Goal: Task Accomplishment & Management: Use online tool/utility

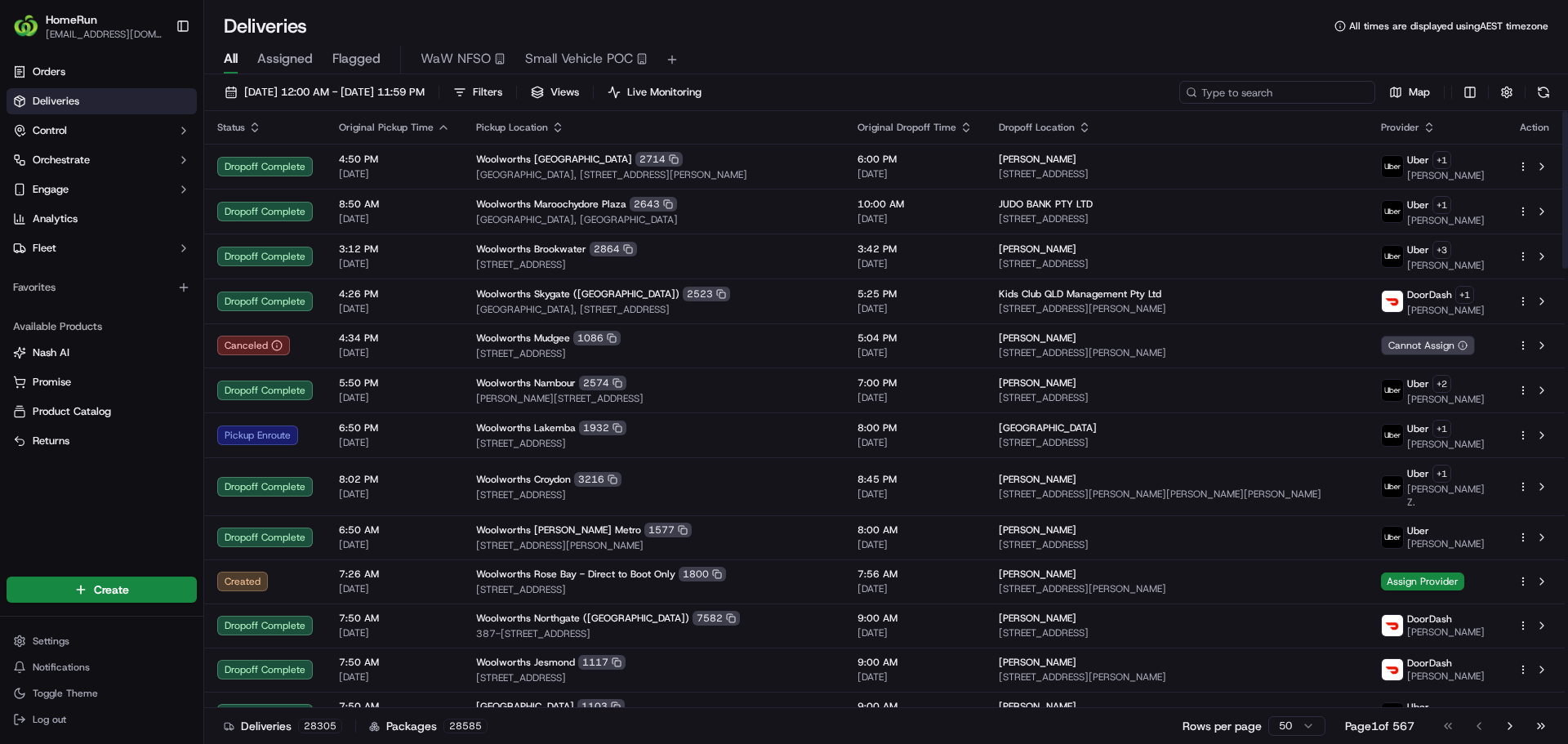
click at [1308, 93] on input at bounding box center [1277, 92] width 196 height 23
paste input "store ob, no answer"
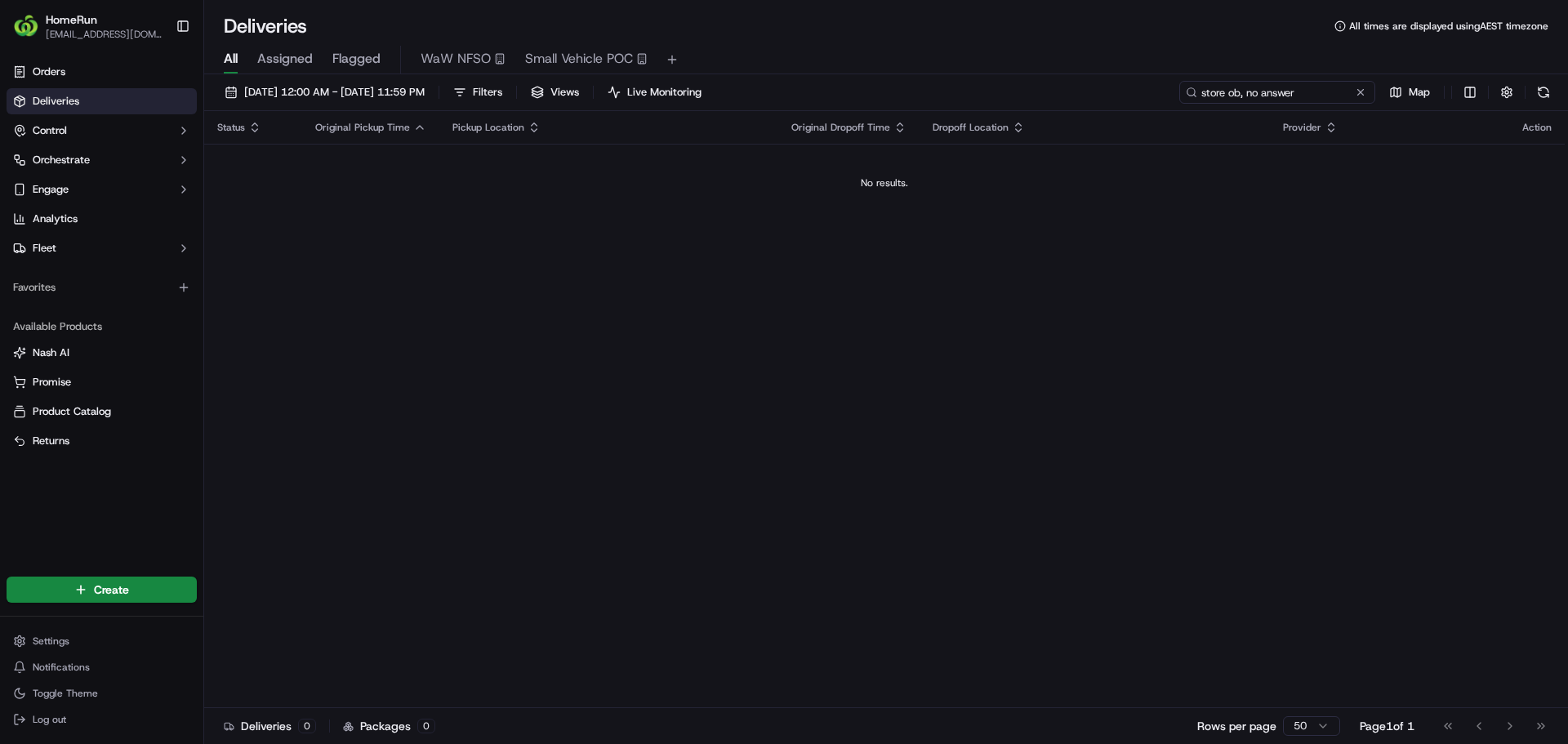
paste input "269676844"
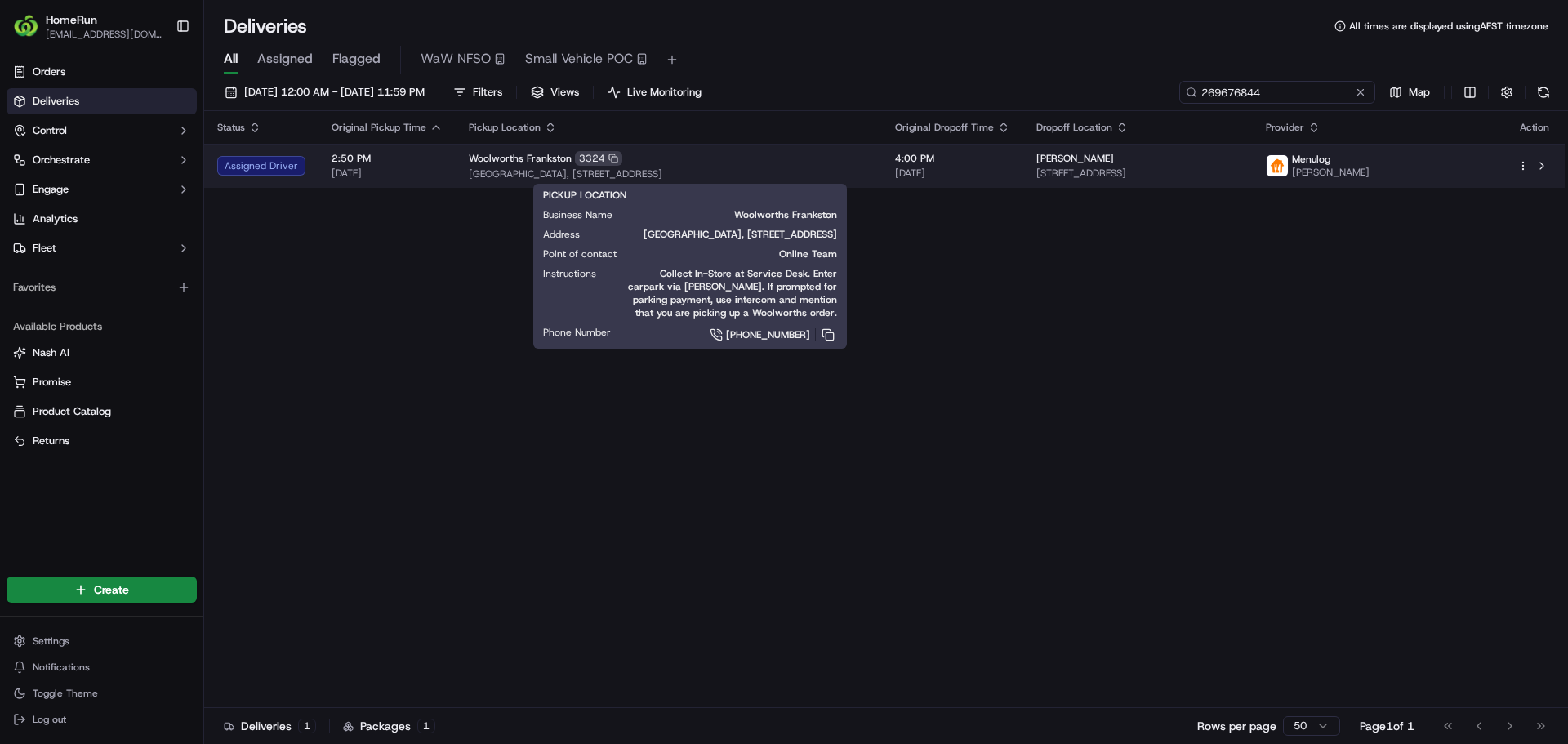
type input "269676844"
click at [765, 158] on div "Woolworths Frankston 3324" at bounding box center [668, 159] width 400 height 15
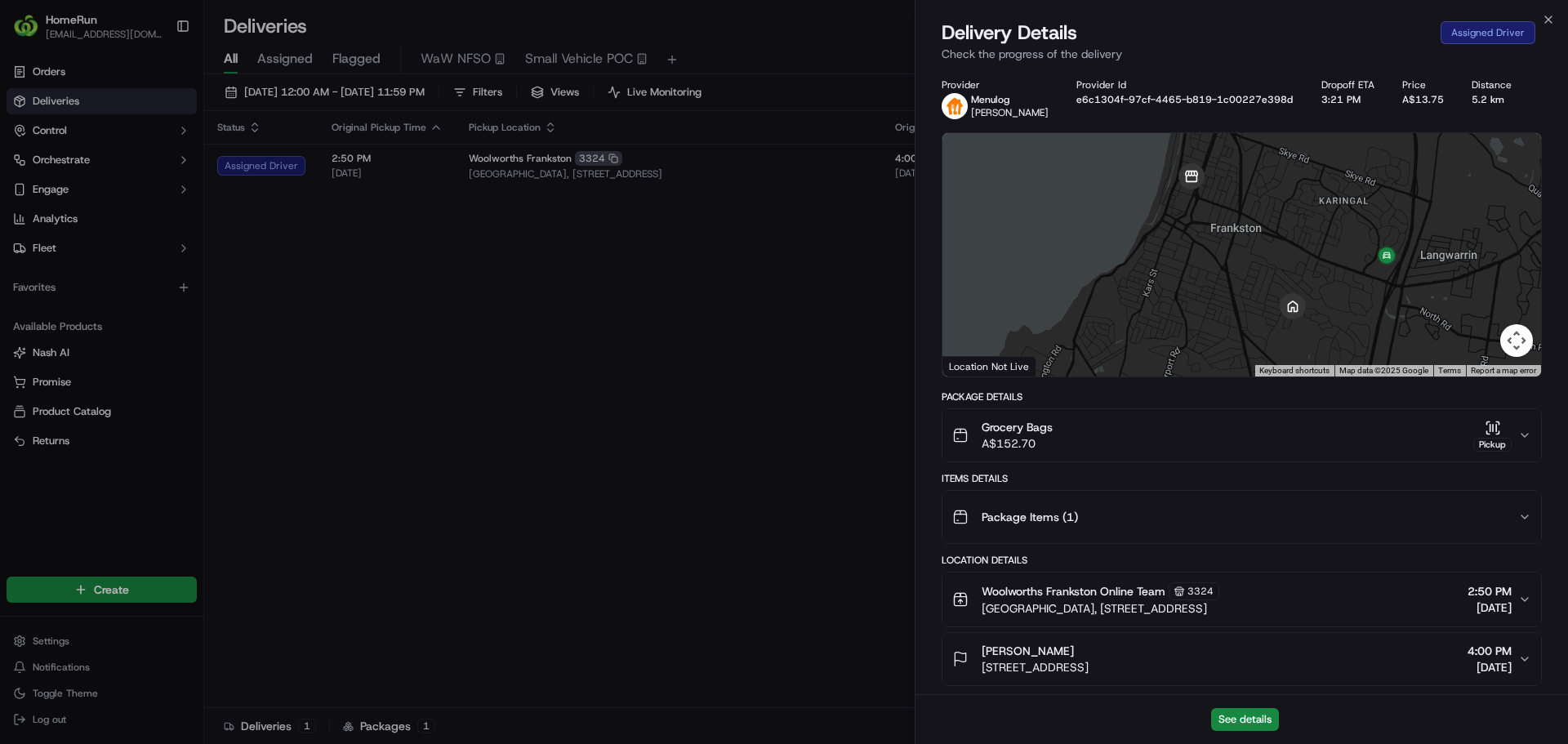
click at [1012, 9] on div "Close Delivery Details Assigned Driver Check the progress of the delivery Provi…" at bounding box center [1242, 372] width 654 height 744
click at [1017, 30] on span "Delivery Details" at bounding box center [1009, 33] width 135 height 27
click at [1020, 76] on div "Provider Menulog [PERSON_NAME] Provider Id e6c1304f-97cf-4465-b819-1c00227e398d…" at bounding box center [1242, 502] width 653 height 866
click at [1257, 717] on button "See details" at bounding box center [1245, 719] width 68 height 23
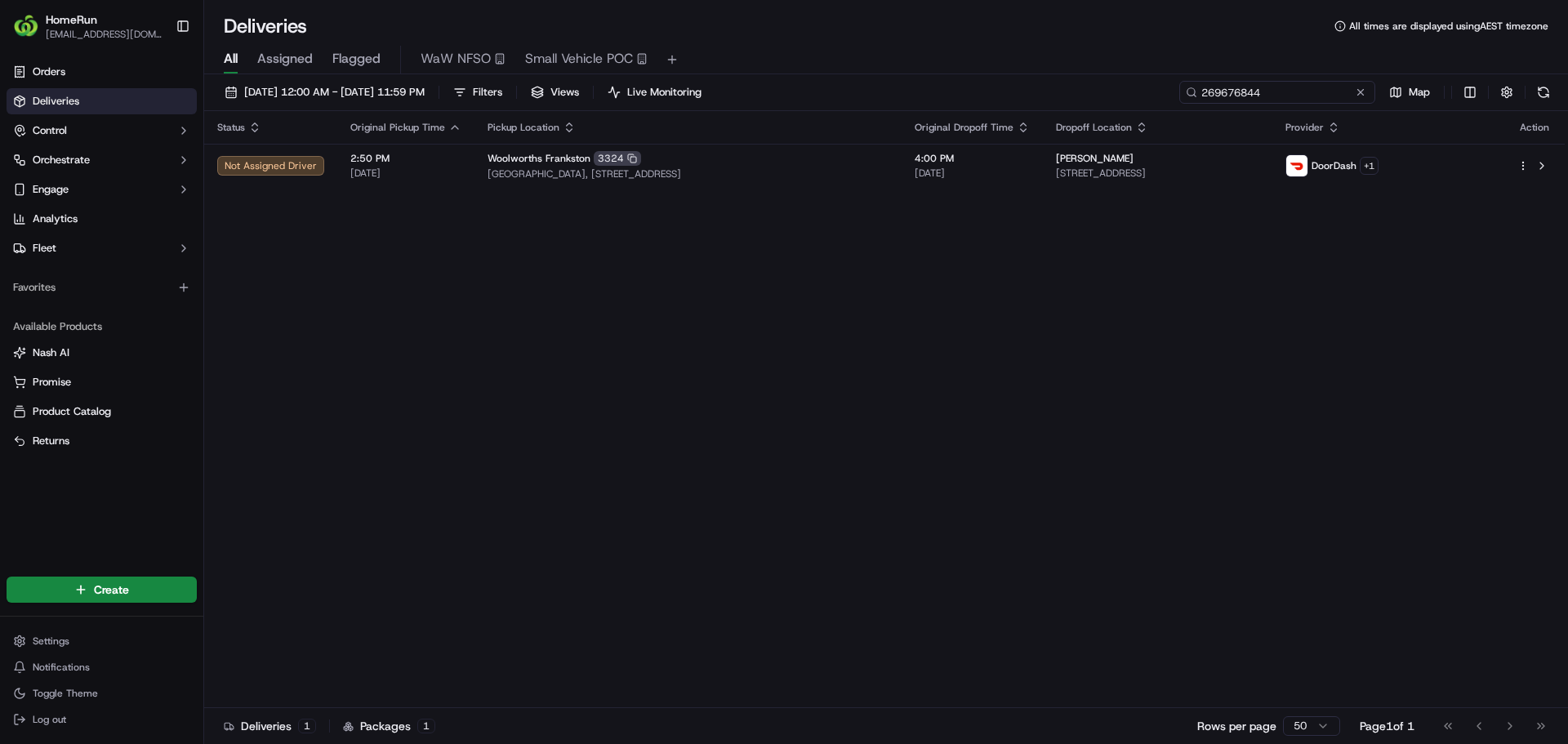
click at [1319, 93] on input "269676844" at bounding box center [1277, 92] width 196 height 23
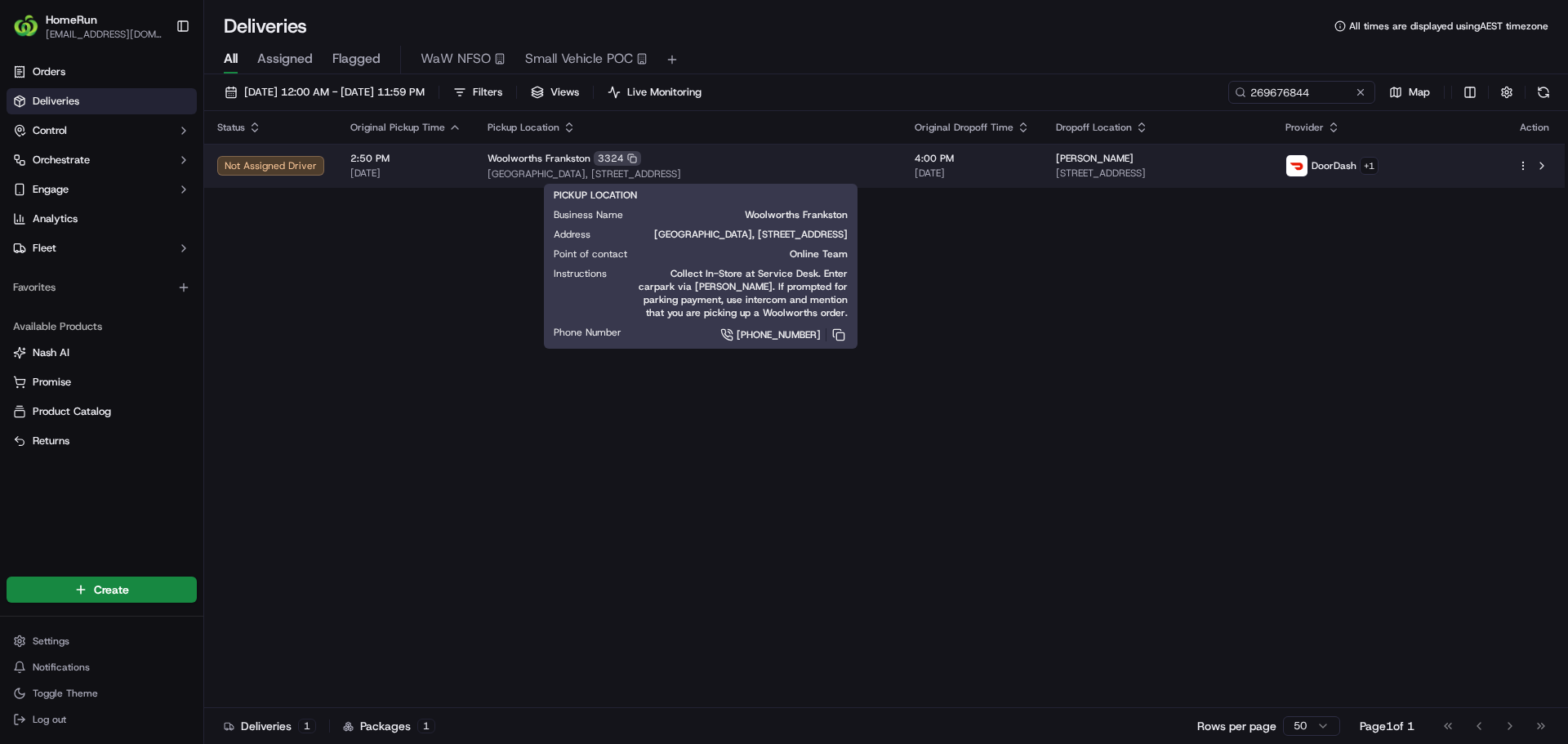
click at [830, 167] on div "Woolworths Frankston [STREET_ADDRESS][GEOGRAPHIC_DATA], [STREET_ADDRESS]" at bounding box center [688, 166] width 401 height 29
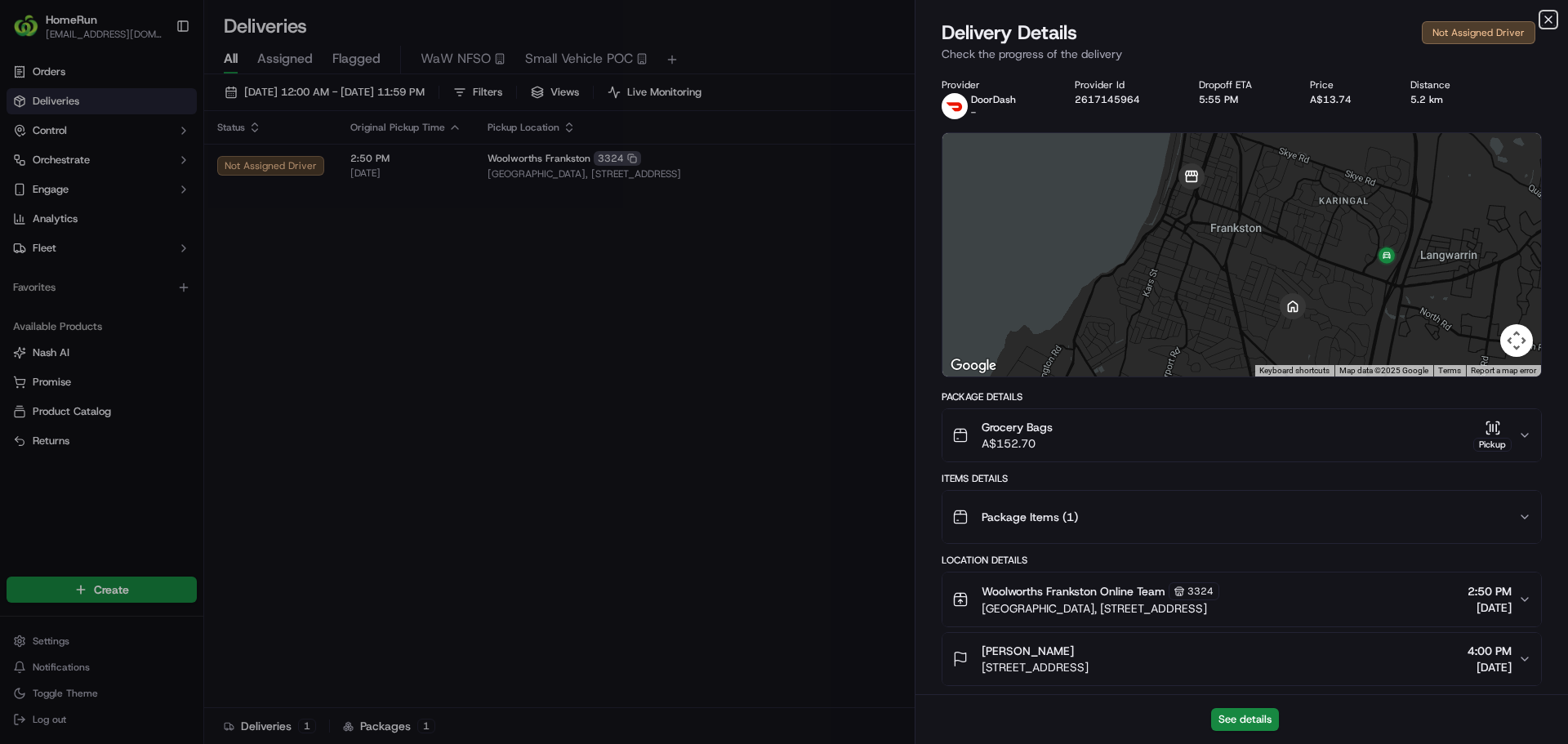
click at [1551, 13] on icon "button" at bounding box center [1549, 20] width 13 height 13
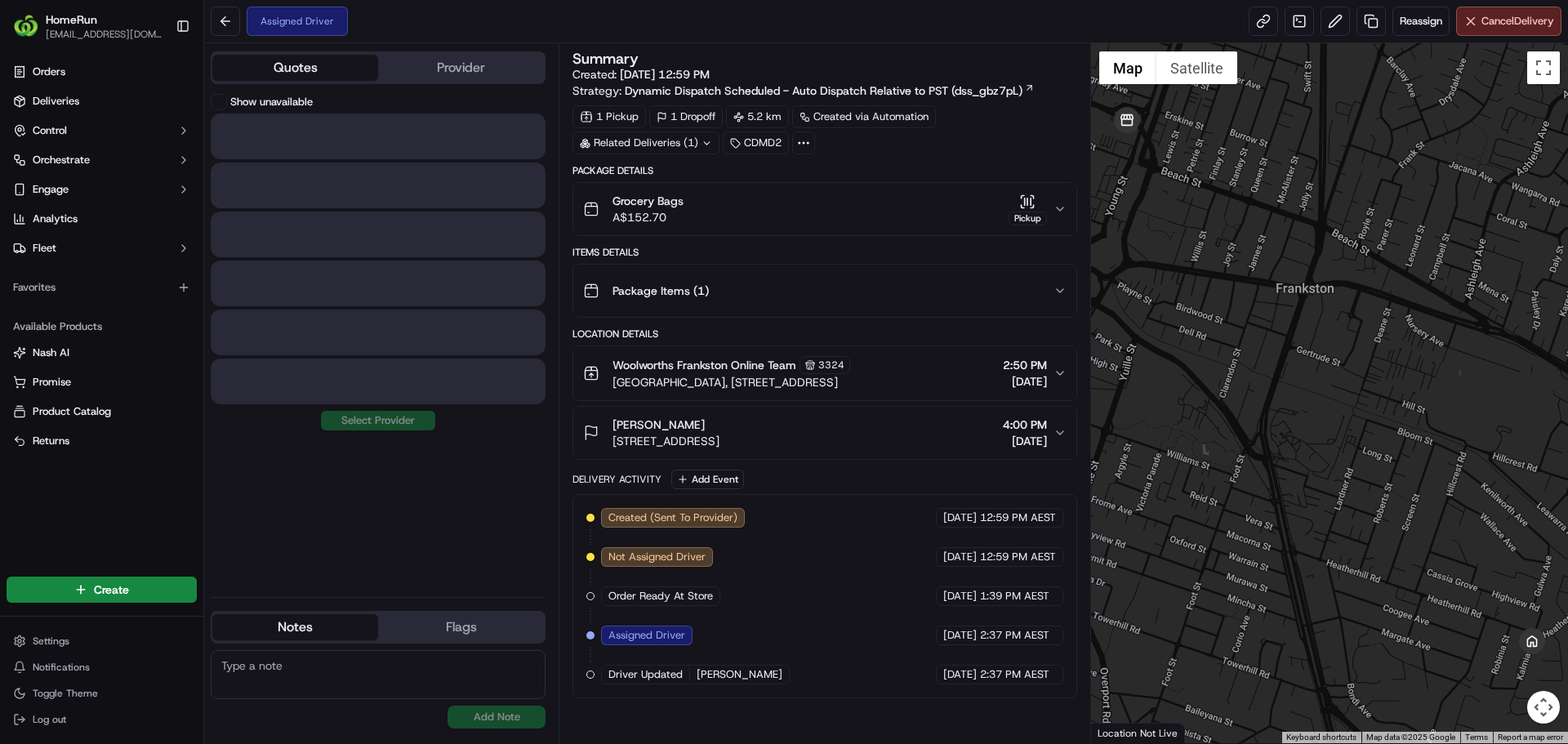
click at [356, 77] on button "Quotes" at bounding box center [294, 68] width 166 height 27
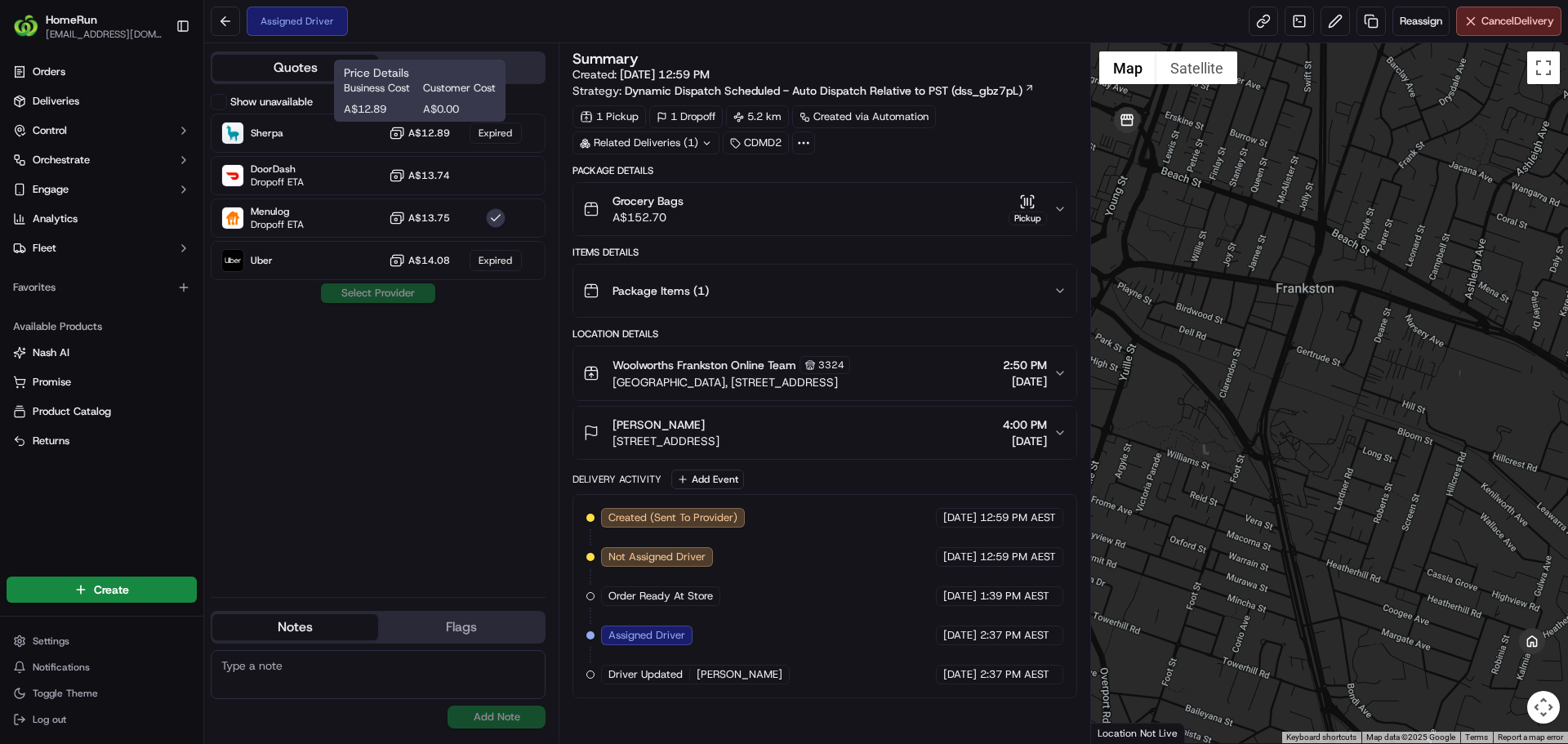
click at [452, 72] on h1 "Price Details" at bounding box center [419, 72] width 152 height 16
click at [480, 50] on div "Quotes Provider Show unavailable Sherpa A$12.89 Expired DoorDash Dropoff ETA A$…" at bounding box center [381, 394] width 355 height 700
click at [502, 48] on div "Quotes Provider Show unavailable Sherpa A$12.89 Expired DoorDash Dropoff ETA A$…" at bounding box center [381, 394] width 355 height 700
click at [499, 51] on div "Quotes Provider" at bounding box center [379, 67] width 335 height 33
click at [484, 66] on button "Provider" at bounding box center [461, 68] width 166 height 27
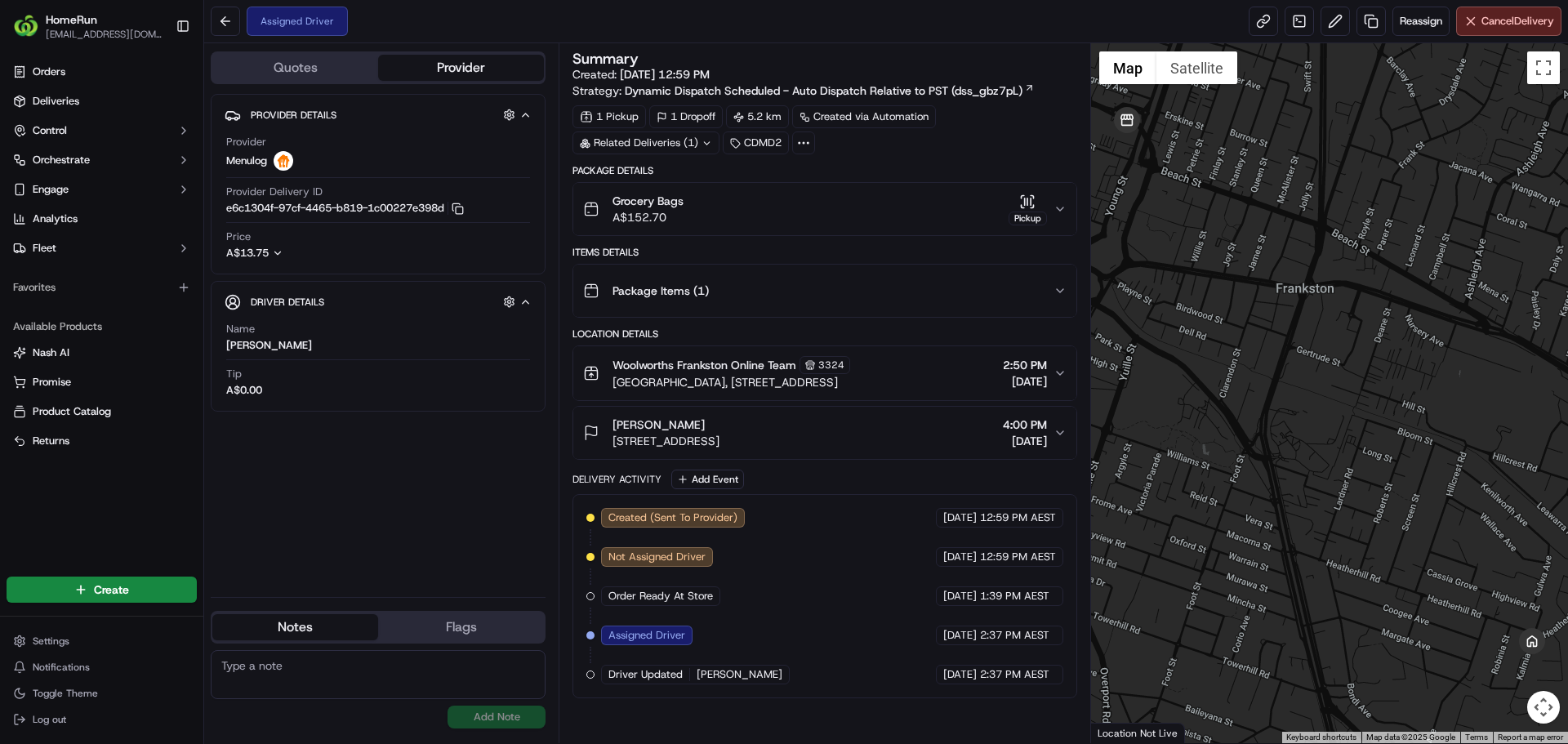
click at [313, 74] on button "Quotes" at bounding box center [294, 68] width 166 height 27
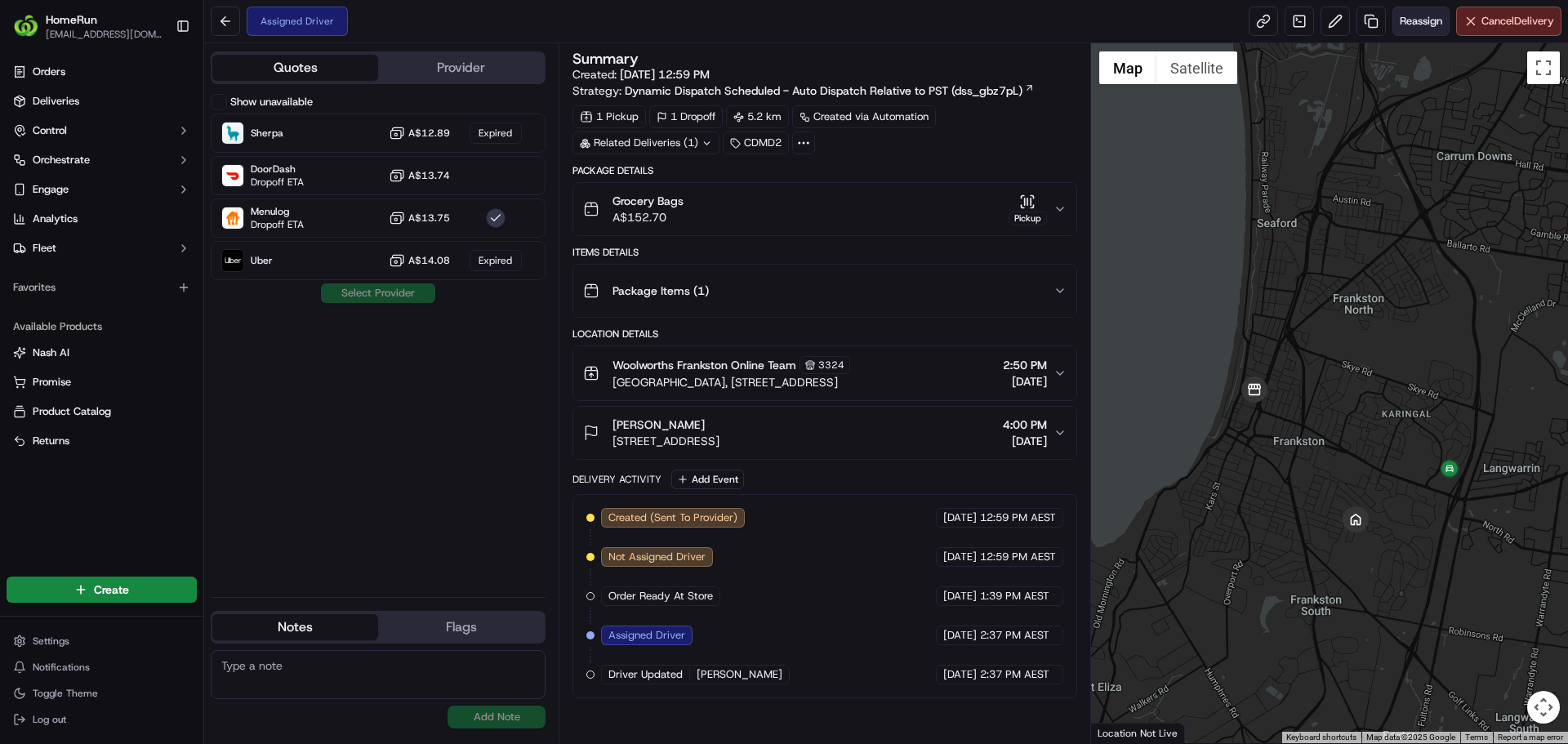
click at [1417, 23] on span "Reassign" at bounding box center [1420, 22] width 43 height 15
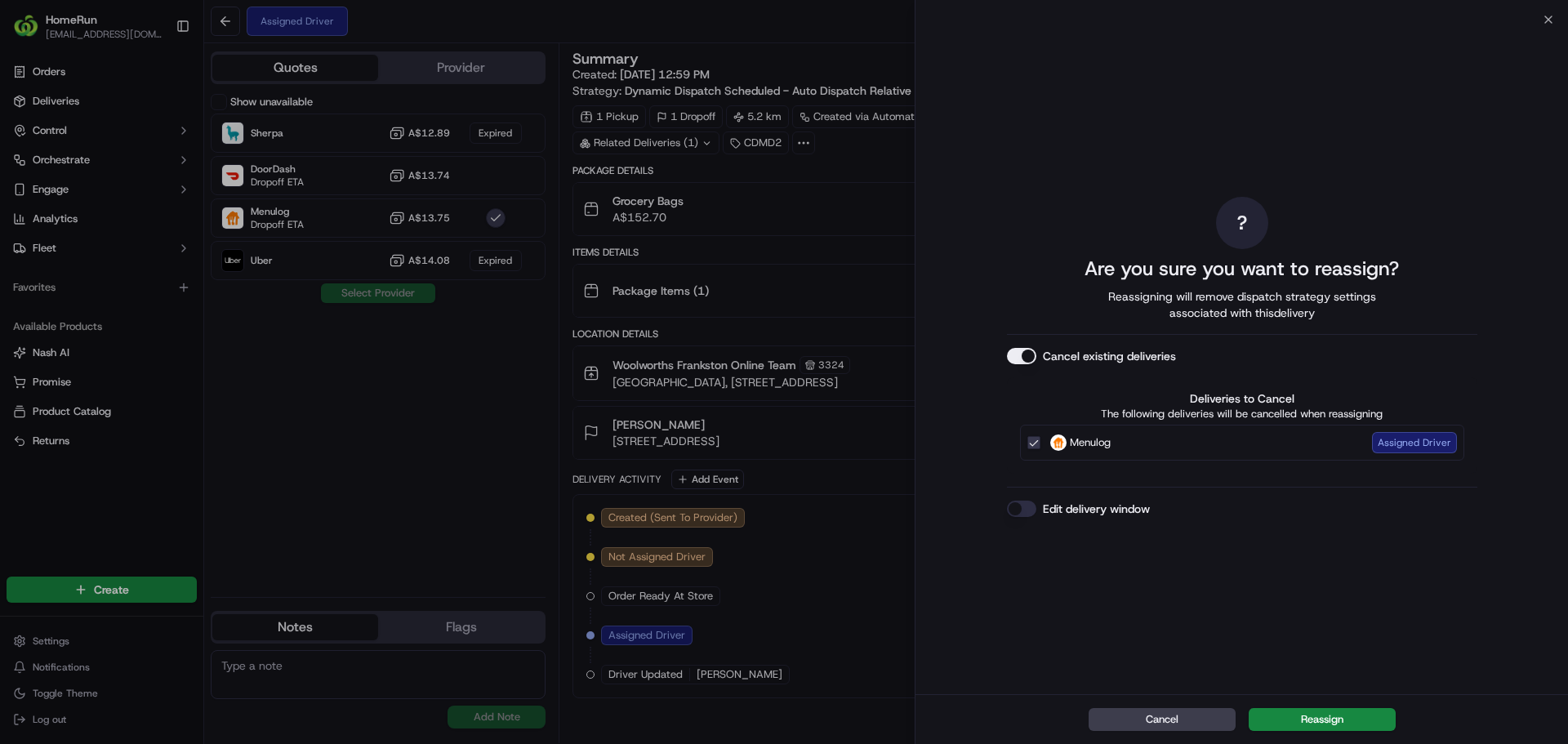
click at [1023, 513] on button "Edit delivery window" at bounding box center [1021, 508] width 29 height 16
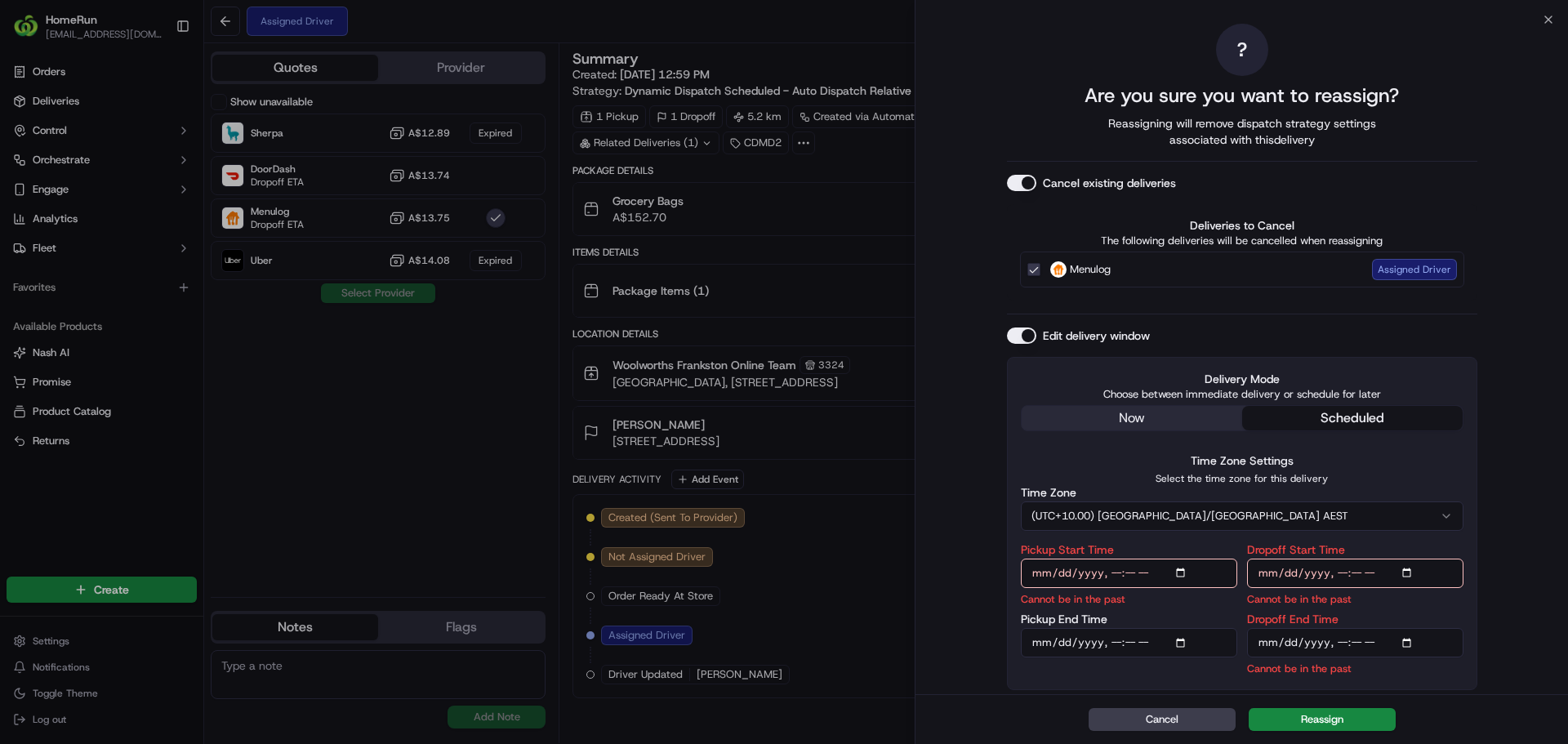
click at [1160, 413] on div "? Are you sure you want to reassign? Reassigning will remove dispatch strategy …" at bounding box center [1242, 357] width 470 height 668
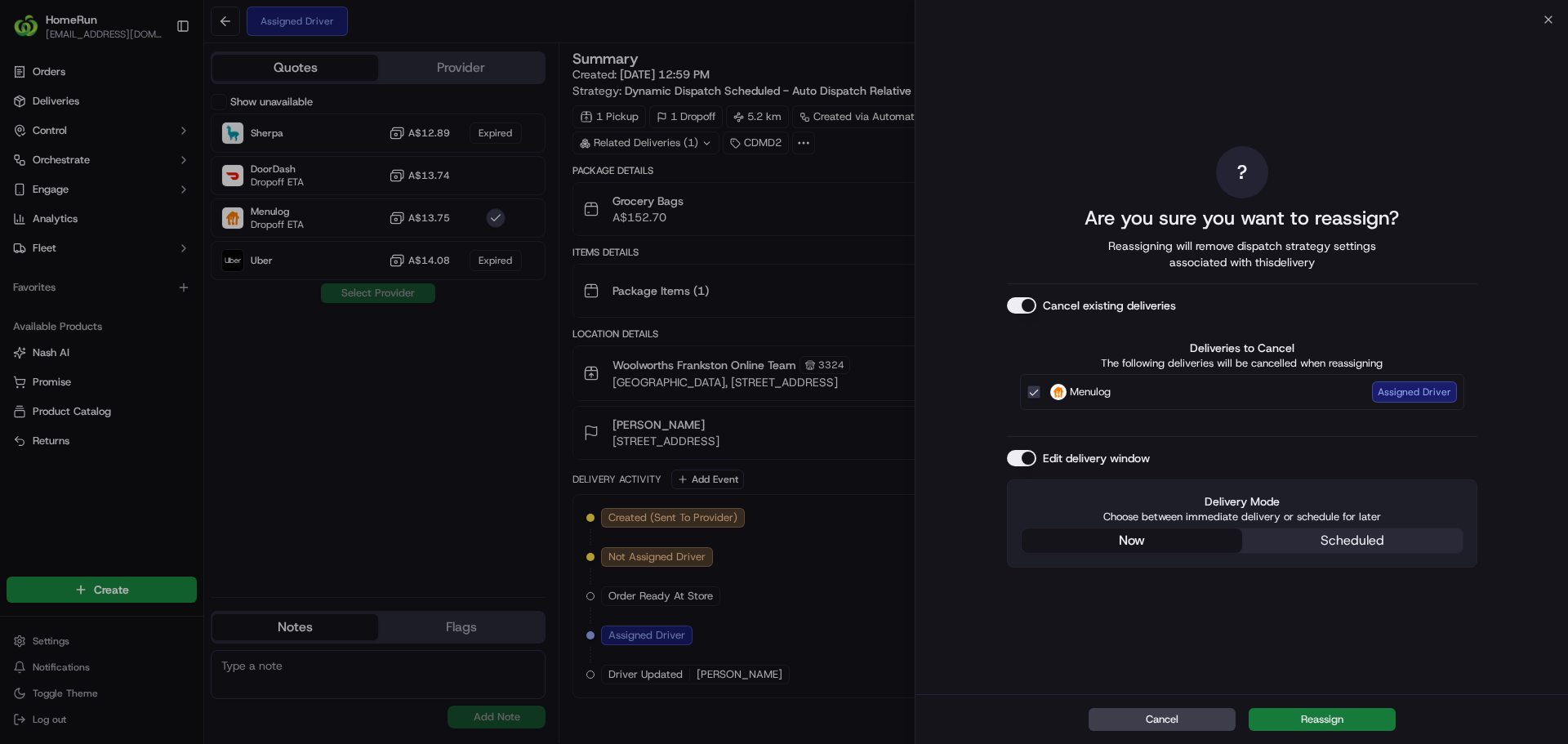
click at [1307, 718] on button "Reassign" at bounding box center [1322, 719] width 147 height 23
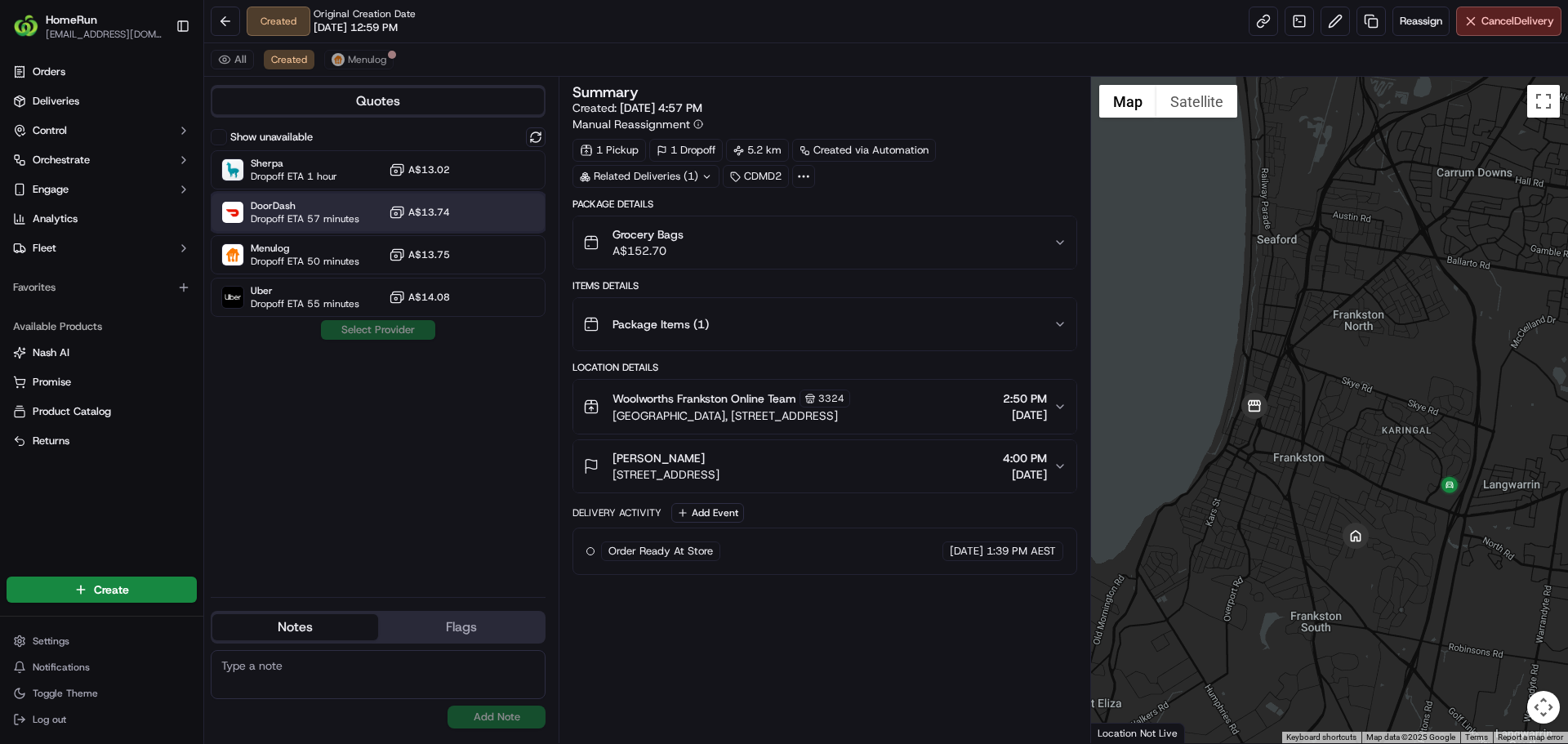
click at [311, 212] on span "Dropoff ETA 57 minutes" at bounding box center [305, 219] width 109 height 13
click at [347, 330] on button "Assign Provider" at bounding box center [378, 329] width 116 height 20
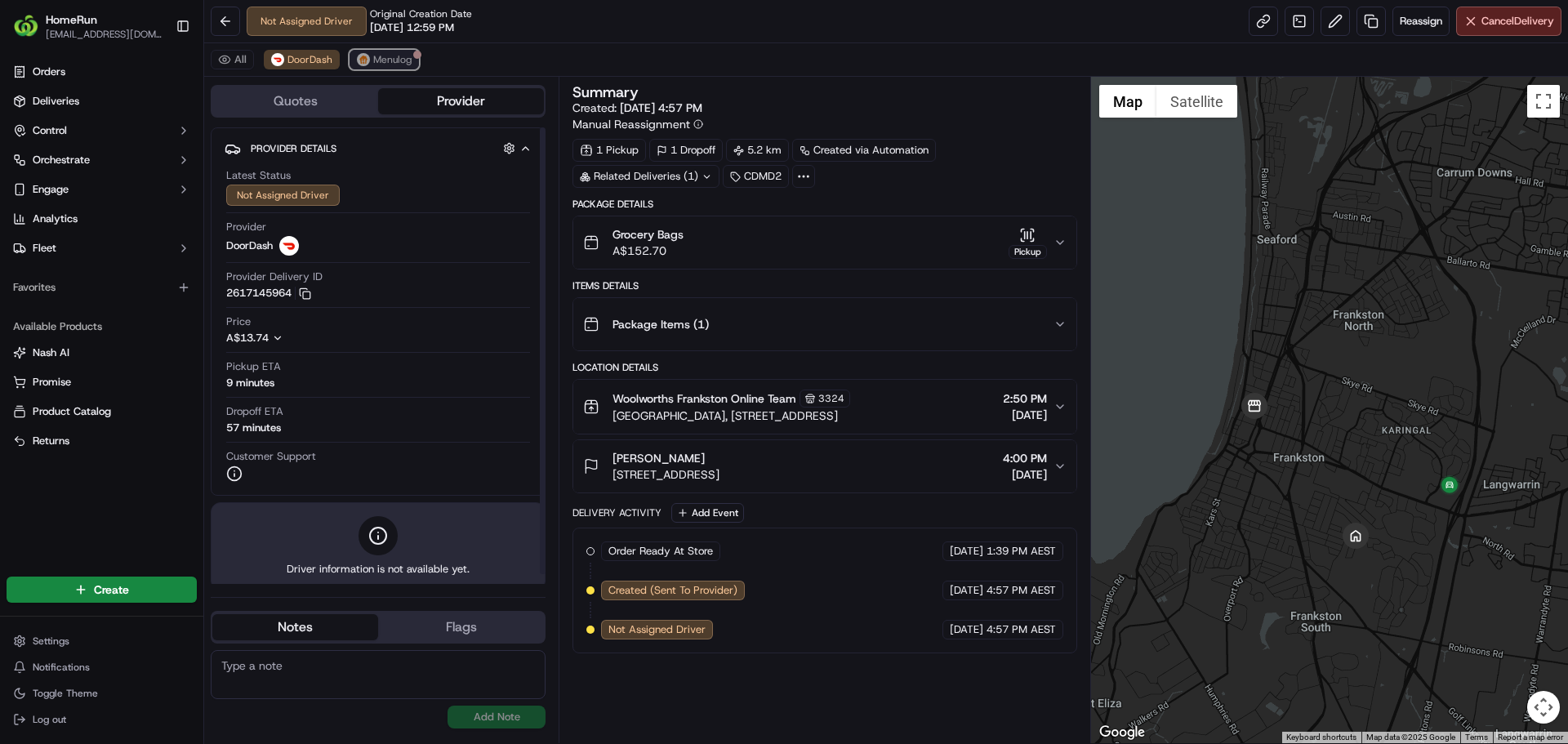
click at [390, 55] on span "Menulog" at bounding box center [392, 60] width 39 height 13
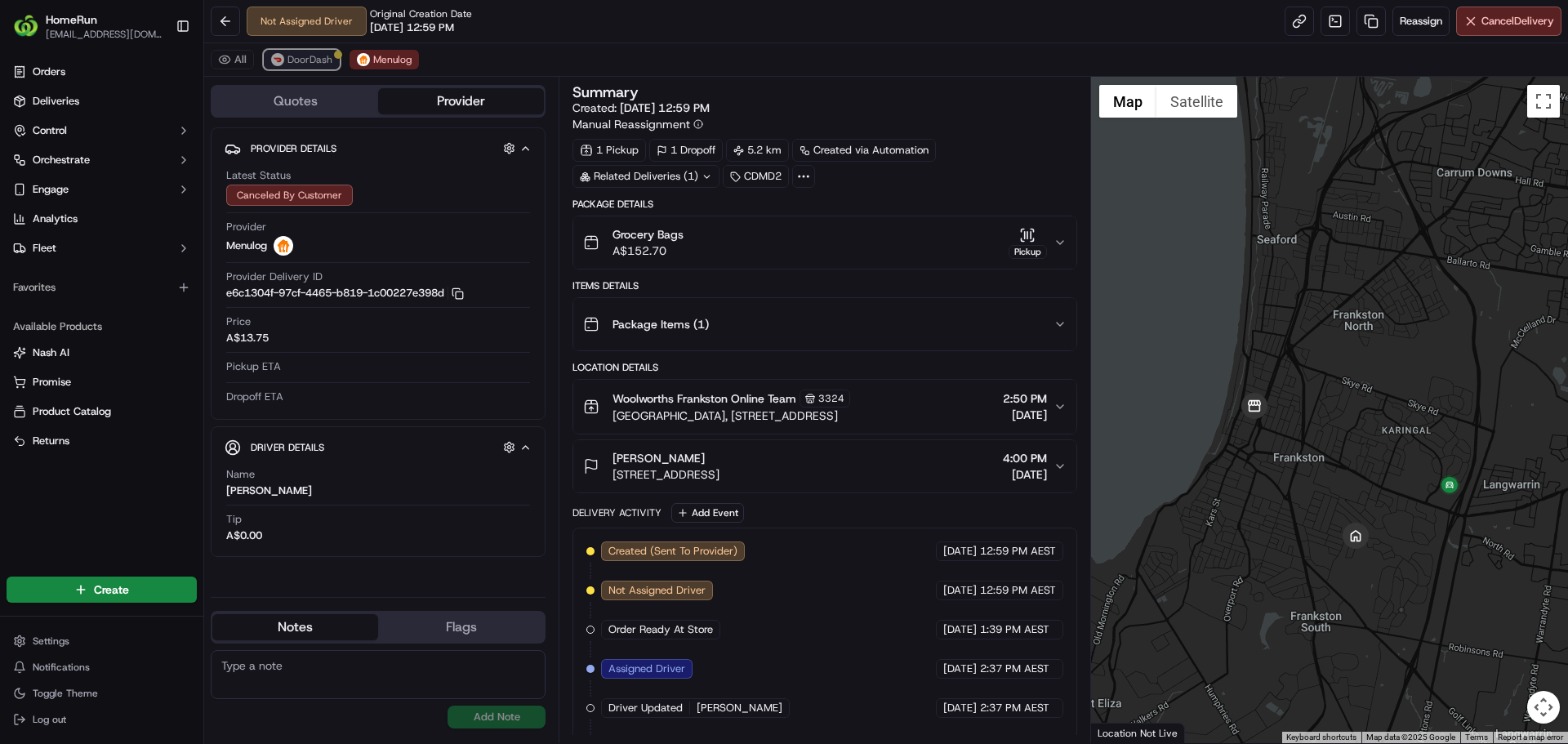
click at [300, 60] on span "DoorDash" at bounding box center [309, 60] width 44 height 13
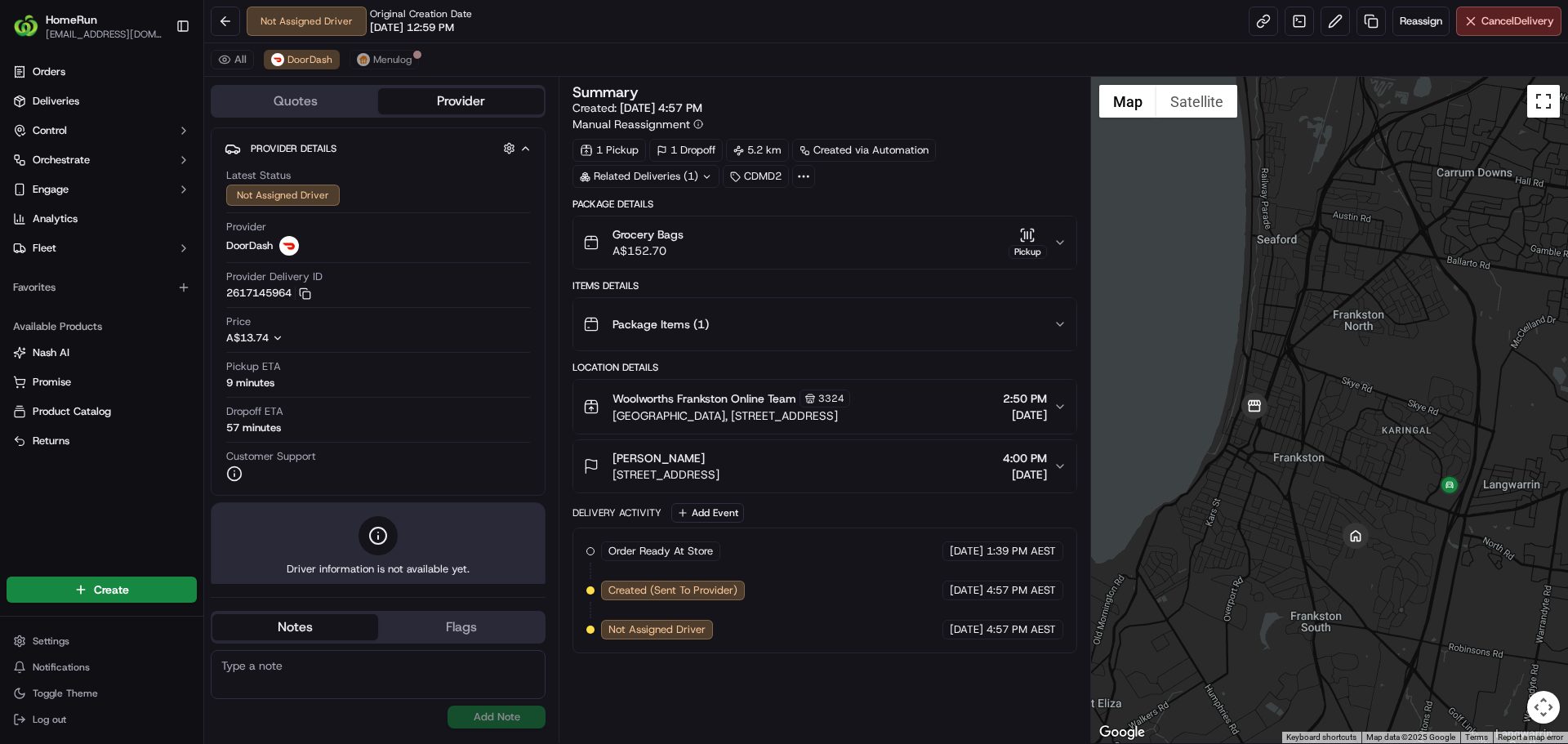
click at [1539, 103] on button "Toggle fullscreen view" at bounding box center [1543, 101] width 33 height 33
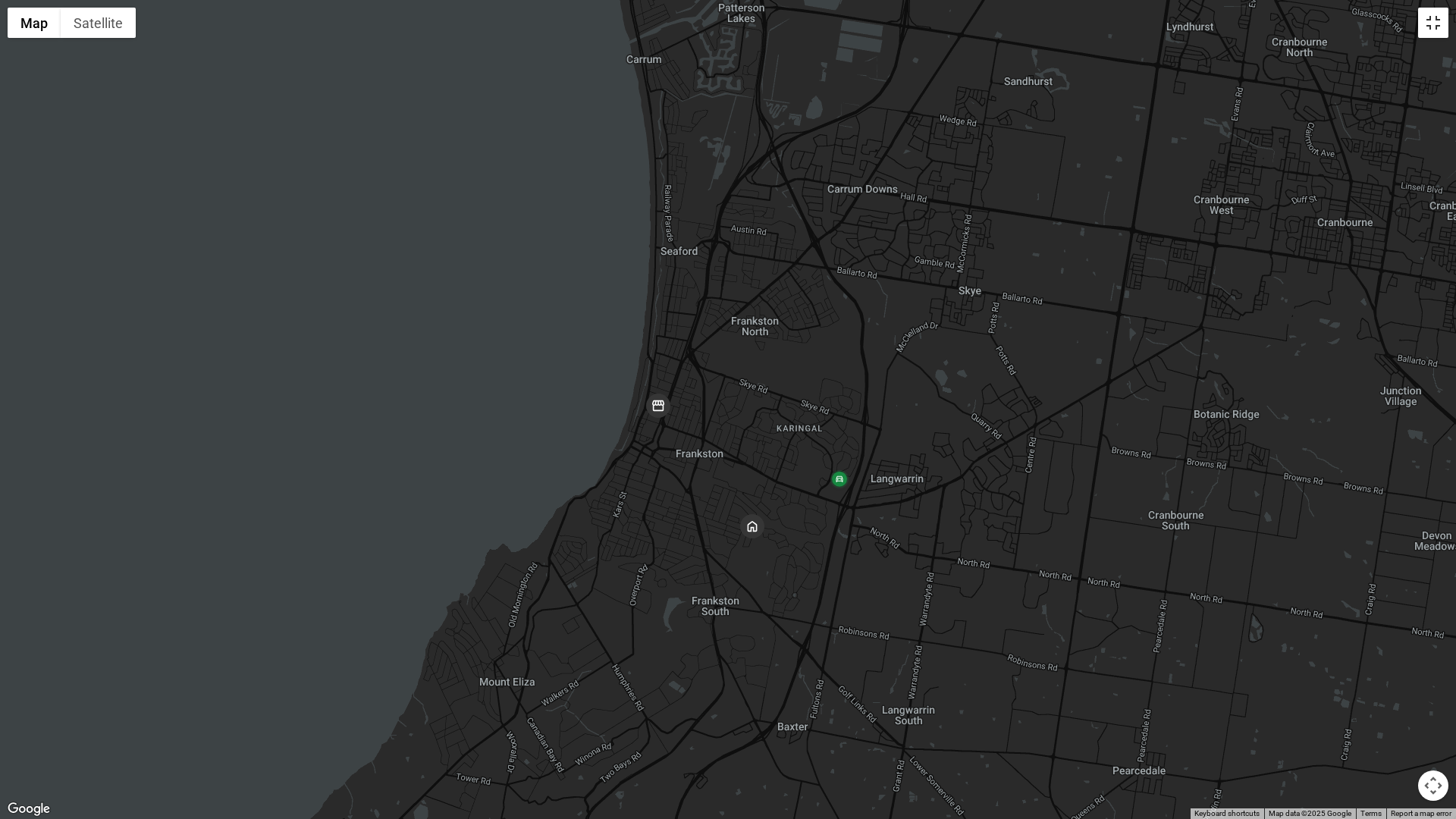
click at [1430, 25] on button "Toggle fullscreen view" at bounding box center [1433, 23] width 31 height 31
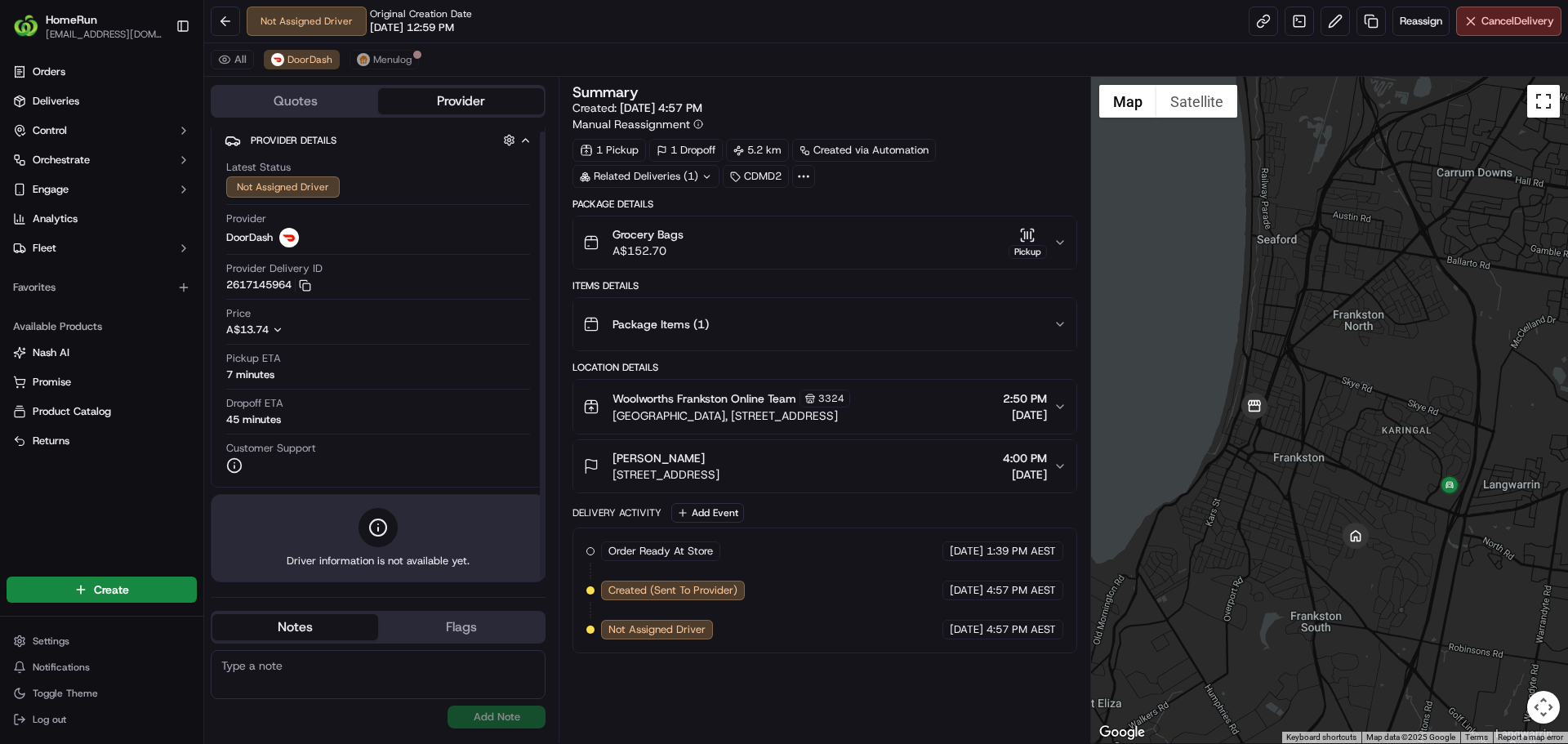
scroll to position [9, 0]
